Goal: Task Accomplishment & Management: Manage account settings

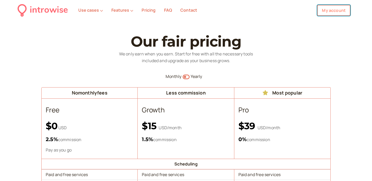
click at [339, 10] on link "My account" at bounding box center [333, 10] width 33 height 11
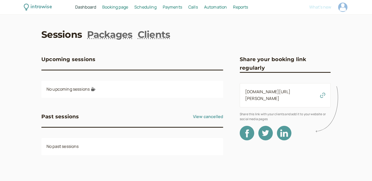
click at [91, 5] on span "Dashboard" at bounding box center [85, 7] width 21 height 6
click at [114, 9] on span "Booking page" at bounding box center [115, 7] width 26 height 6
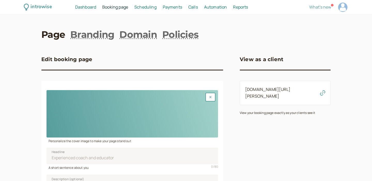
click at [140, 9] on span "Scheduling" at bounding box center [145, 7] width 22 height 6
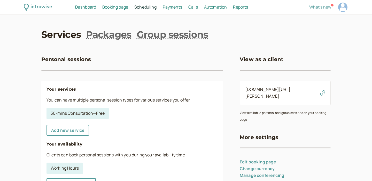
click at [148, 8] on span "Scheduling" at bounding box center [145, 7] width 22 height 6
click at [172, 7] on span "Payments" at bounding box center [172, 7] width 19 height 6
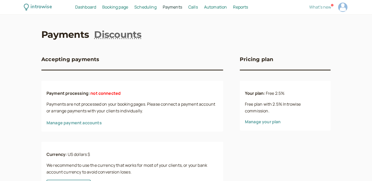
click at [193, 9] on span "Calls" at bounding box center [193, 7] width 10 height 6
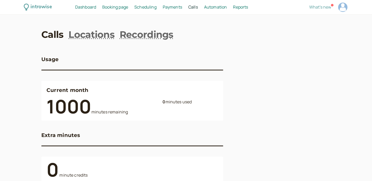
click at [175, 6] on span "Payments" at bounding box center [172, 7] width 19 height 6
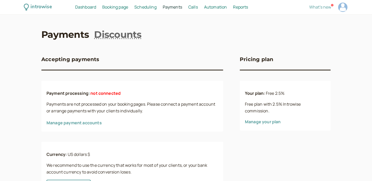
click at [138, 7] on span "Scheduling" at bounding box center [145, 7] width 22 height 6
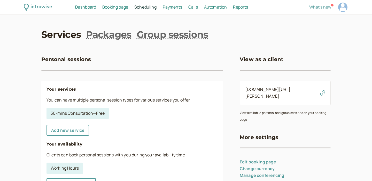
click at [116, 10] on span "Booking page" at bounding box center [115, 7] width 26 height 6
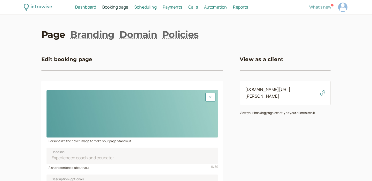
click at [97, 10] on div "Dashboard Dashboard" at bounding box center [85, 7] width 25 height 7
click at [92, 9] on span "Dashboard" at bounding box center [85, 7] width 21 height 6
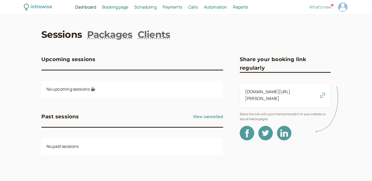
click at [244, 9] on span "Reports" at bounding box center [240, 7] width 15 height 6
select select "last30Days"
